Goal: Task Accomplishment & Management: Manage account settings

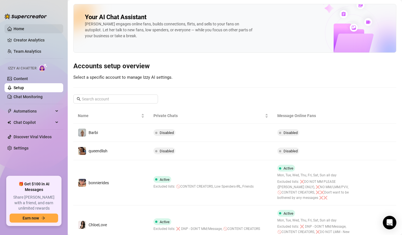
click at [24, 27] on link "Home" at bounding box center [19, 29] width 11 height 5
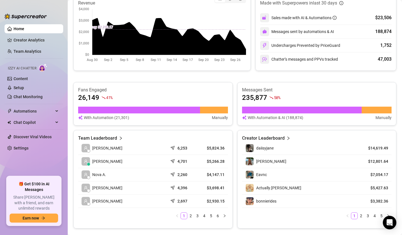
scroll to position [160, 0]
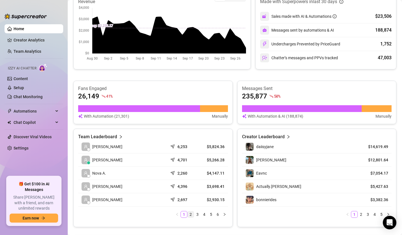
click at [190, 213] on link "2" at bounding box center [190, 214] width 6 height 6
click at [182, 215] on link "1" at bounding box center [184, 214] width 6 height 6
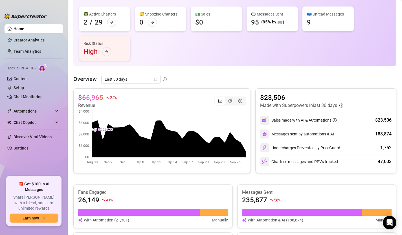
scroll to position [34, 0]
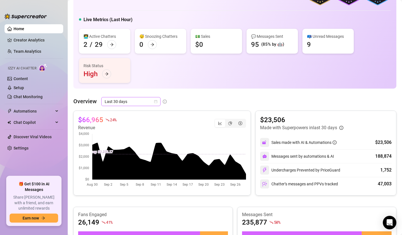
click at [156, 102] on icon "calendar" at bounding box center [155, 101] width 3 height 3
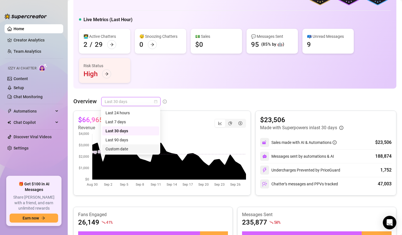
click at [132, 149] on div "Custom date" at bounding box center [130, 149] width 50 height 6
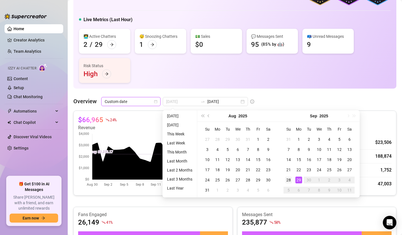
type input "[DATE]"
click at [286, 180] on div "28" at bounding box center [288, 179] width 7 height 7
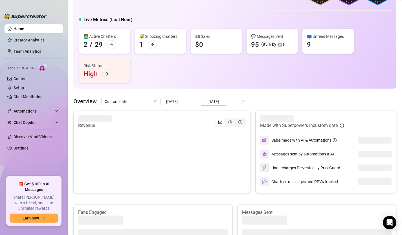
type input "[DATE]"
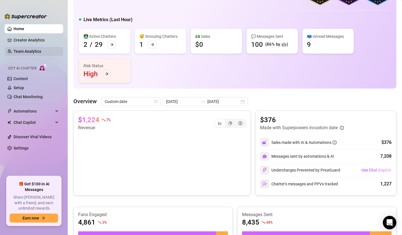
click at [35, 49] on link "Team Analytics" at bounding box center [28, 51] width 28 height 5
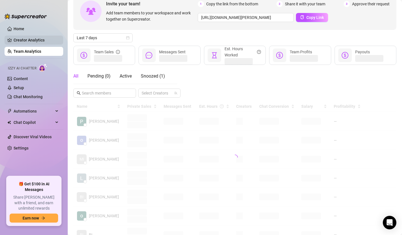
click at [39, 37] on link "Creator Analytics" at bounding box center [36, 40] width 45 height 9
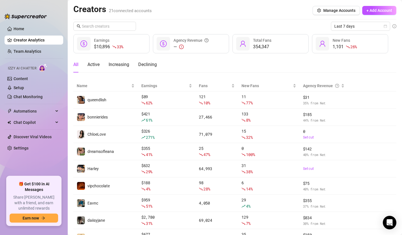
click at [41, 40] on link "Creator Analytics" at bounding box center [36, 40] width 45 height 9
click at [41, 54] on link "Team Analytics" at bounding box center [28, 51] width 28 height 5
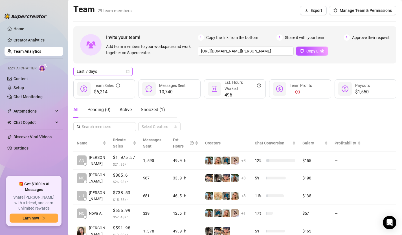
click at [129, 70] on icon "calendar" at bounding box center [127, 71] width 3 height 3
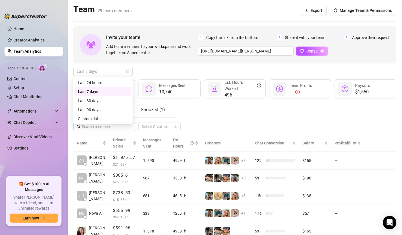
click at [211, 117] on div "All Pending ( 0 ) Active Snoozed ( 1 ) Select Creators" at bounding box center [234, 116] width 323 height 29
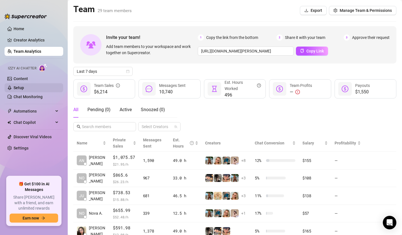
click at [22, 90] on link "Setup" at bounding box center [19, 87] width 10 height 5
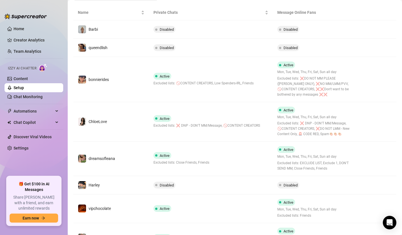
scroll to position [107, 0]
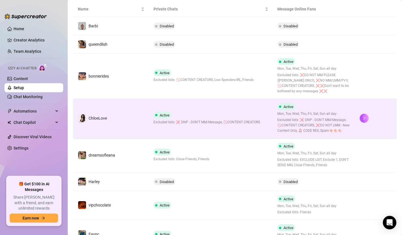
click at [119, 125] on td "ChloeLove" at bounding box center [111, 118] width 76 height 39
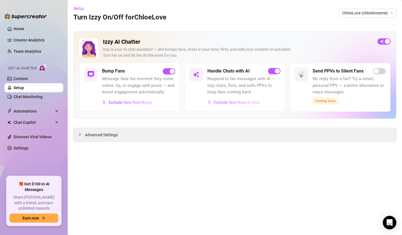
click at [233, 104] on span "Exclude fans from AI Chat" at bounding box center [237, 102] width 46 height 5
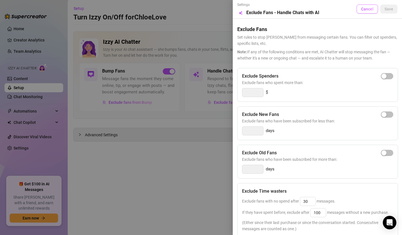
click at [367, 10] on span "Cancel" at bounding box center [367, 9] width 12 height 5
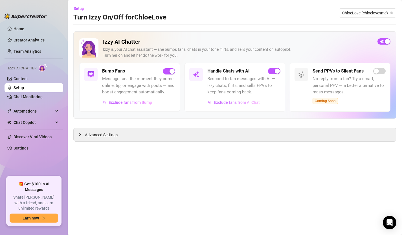
click at [248, 103] on span "Exclude fans from AI Chat" at bounding box center [237, 102] width 46 height 5
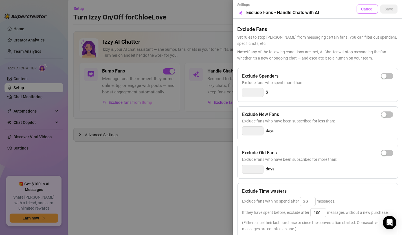
click at [368, 12] on button "Cancel" at bounding box center [366, 9] width 21 height 9
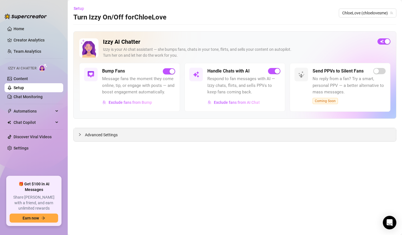
click at [110, 135] on span "Advanced Settings" at bounding box center [101, 135] width 33 height 6
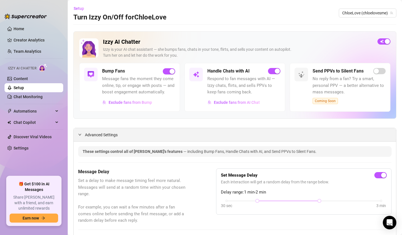
click at [110, 135] on span "Advanced Settings" at bounding box center [101, 135] width 33 height 6
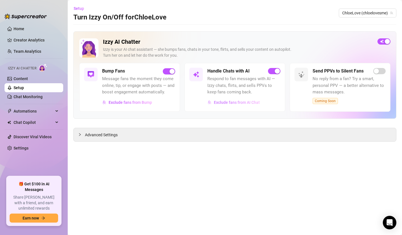
click at [243, 102] on span "Exclude fans from AI Chat" at bounding box center [237, 102] width 46 height 5
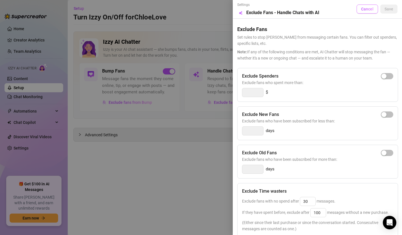
click at [363, 10] on span "Cancel" at bounding box center [367, 9] width 12 height 5
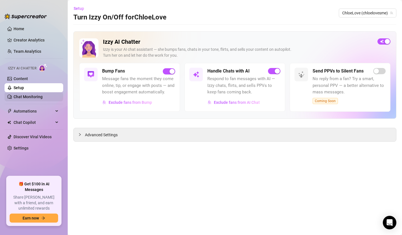
click at [28, 96] on link "Chat Monitoring" at bounding box center [28, 96] width 29 height 5
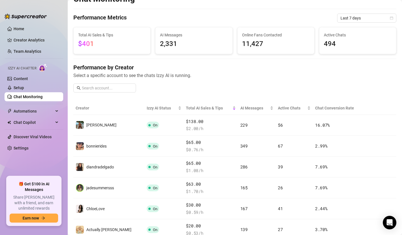
scroll to position [11, 0]
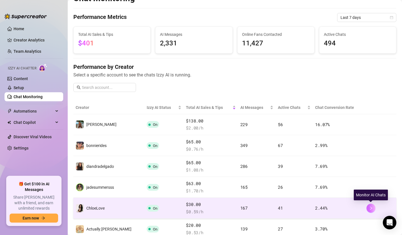
click at [372, 209] on icon "right" at bounding box center [371, 208] width 4 height 4
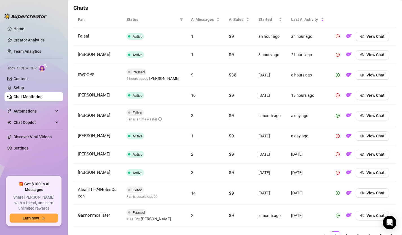
scroll to position [225, 0]
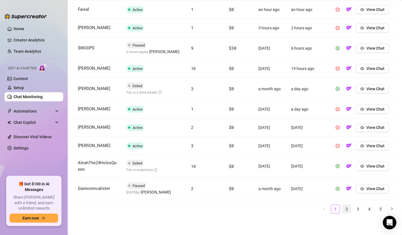
click at [345, 206] on link "2" at bounding box center [346, 209] width 8 height 8
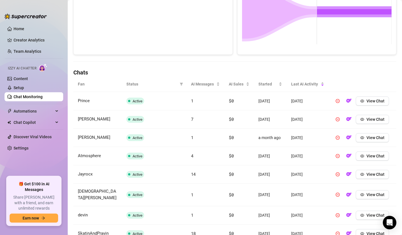
scroll to position [209, 0]
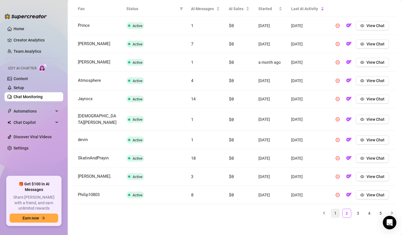
click at [335, 209] on link "1" at bounding box center [335, 213] width 8 height 8
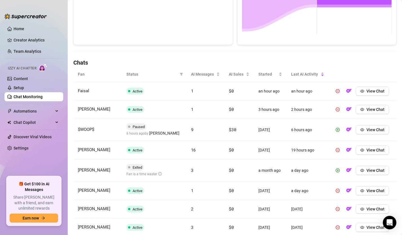
scroll to position [143, 0]
click at [364, 130] on icon "eye" at bounding box center [362, 130] width 4 height 4
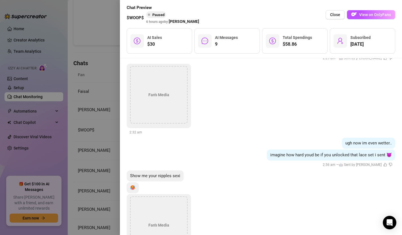
scroll to position [1385, 0]
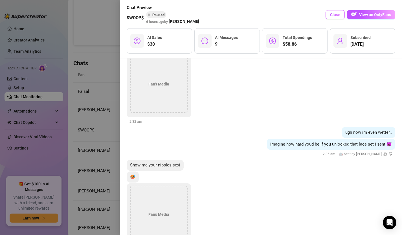
click at [333, 12] on button "Close" at bounding box center [334, 14] width 19 height 9
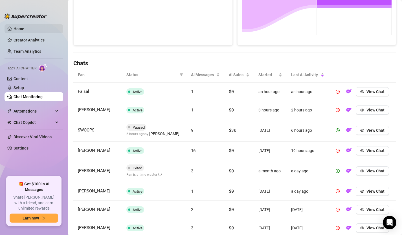
click at [24, 30] on link "Home" at bounding box center [19, 29] width 11 height 5
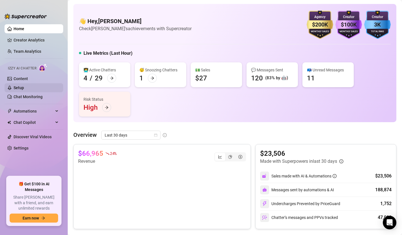
click at [24, 86] on link "Setup" at bounding box center [19, 87] width 10 height 5
